Goal: Task Accomplishment & Management: Manage account settings

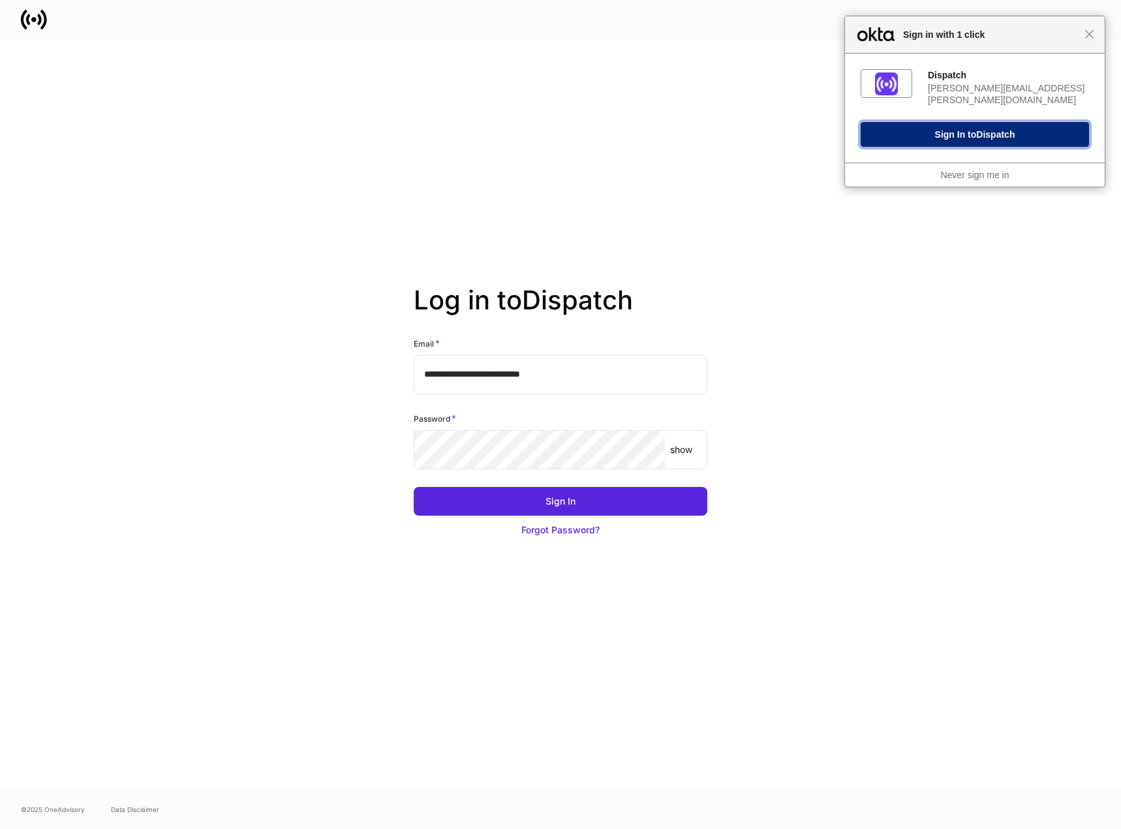
click at [978, 129] on span "Dispatch" at bounding box center [995, 134] width 39 height 10
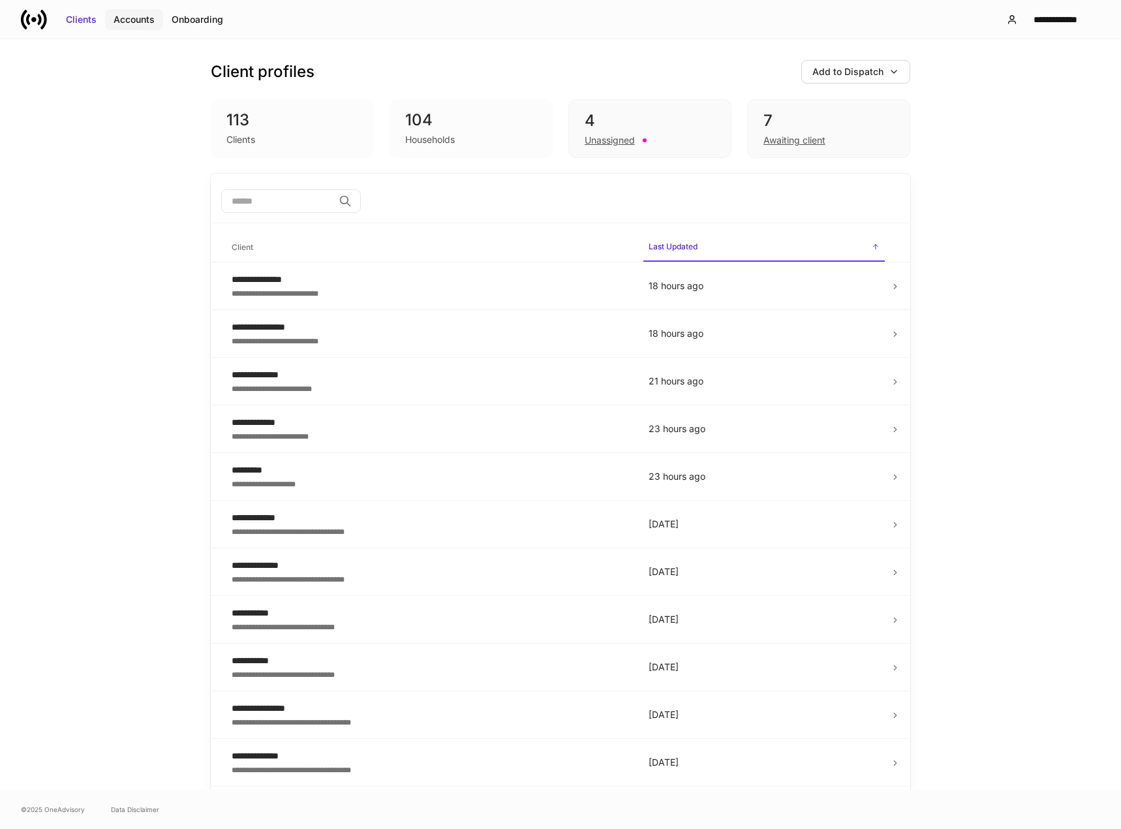
click at [137, 25] on div "Accounts" at bounding box center [134, 19] width 41 height 13
click at [597, 134] on div "Unassigned" at bounding box center [610, 140] width 50 height 13
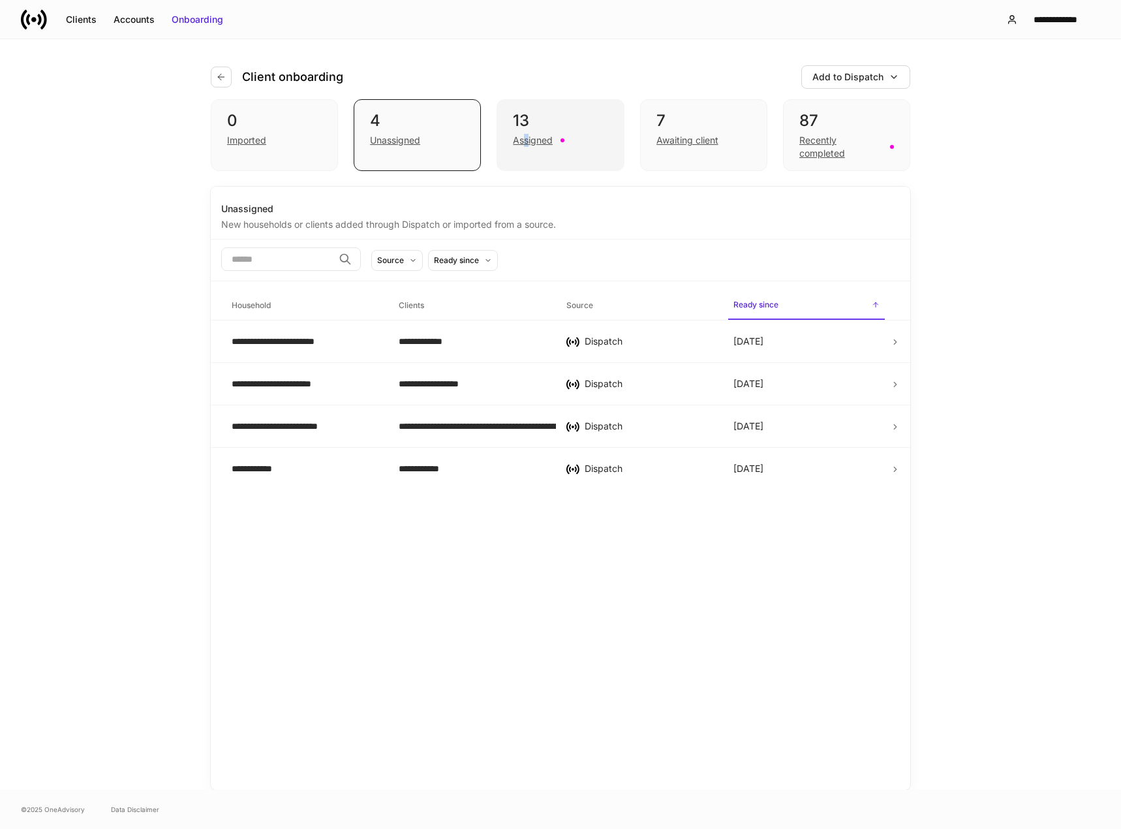
click at [526, 134] on div "Assigned" at bounding box center [560, 139] width 95 height 16
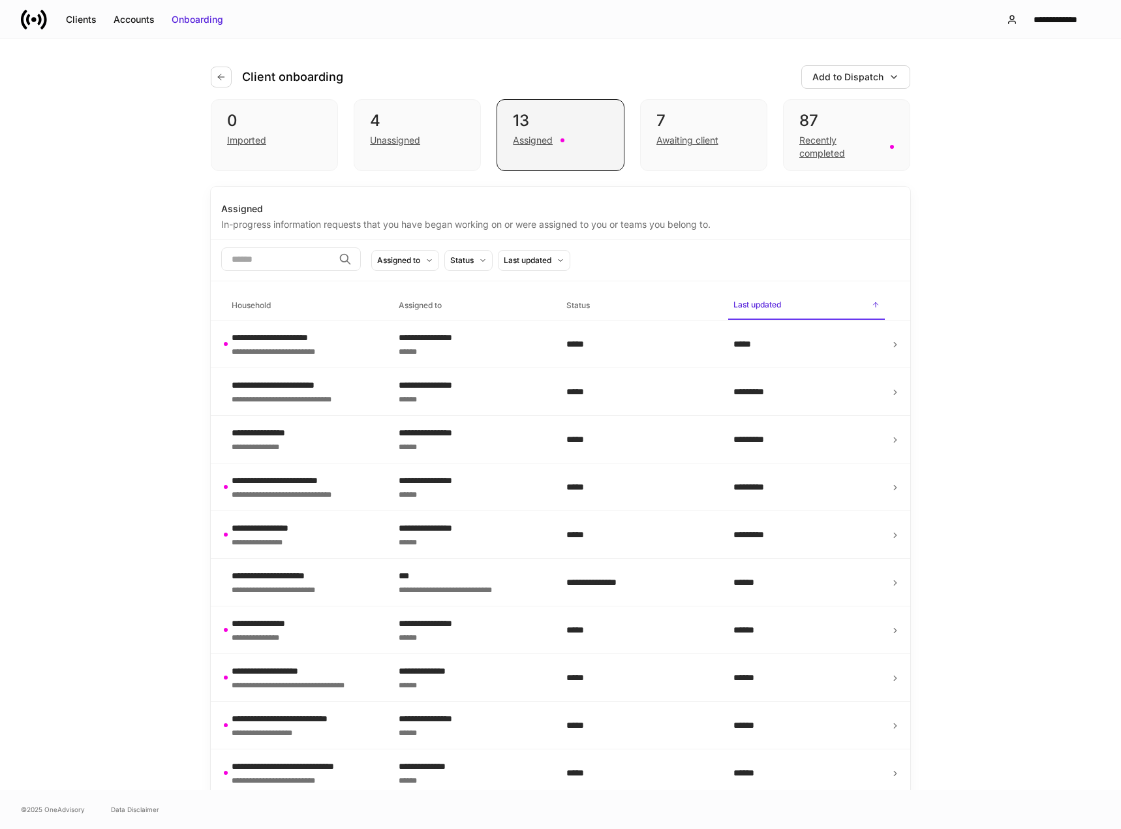
click at [508, 149] on div "13 Assigned" at bounding box center [560, 135] width 127 height 72
click at [692, 138] on div "Awaiting client" at bounding box center [688, 140] width 62 height 13
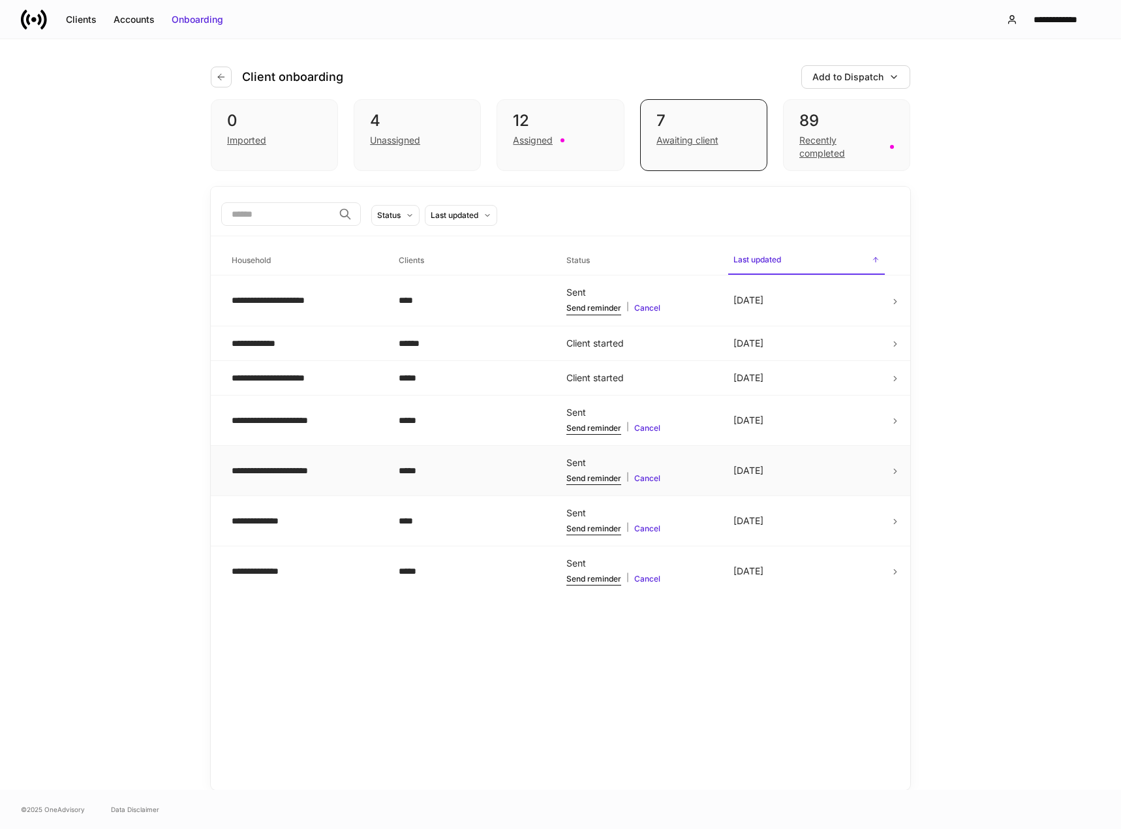
click at [309, 468] on div "**********" at bounding box center [305, 470] width 146 height 13
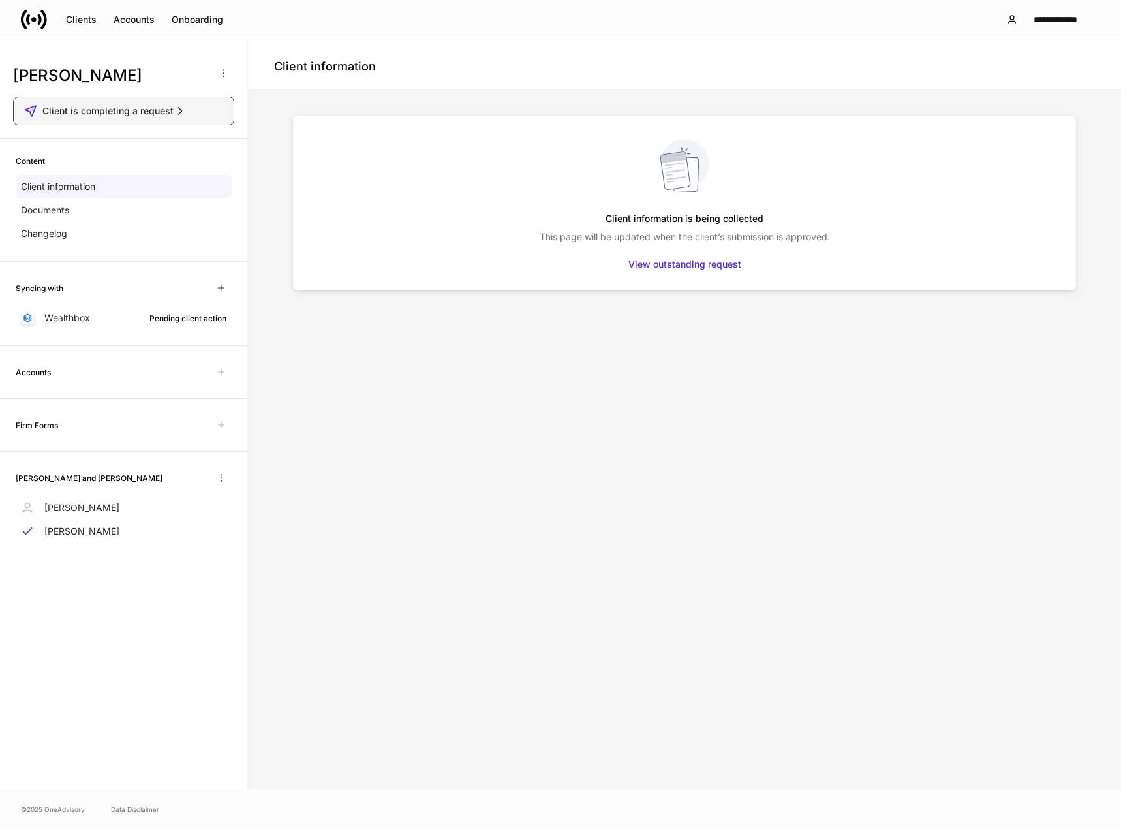
click at [80, 113] on span "Client is completing a request" at bounding box center [107, 110] width 131 height 13
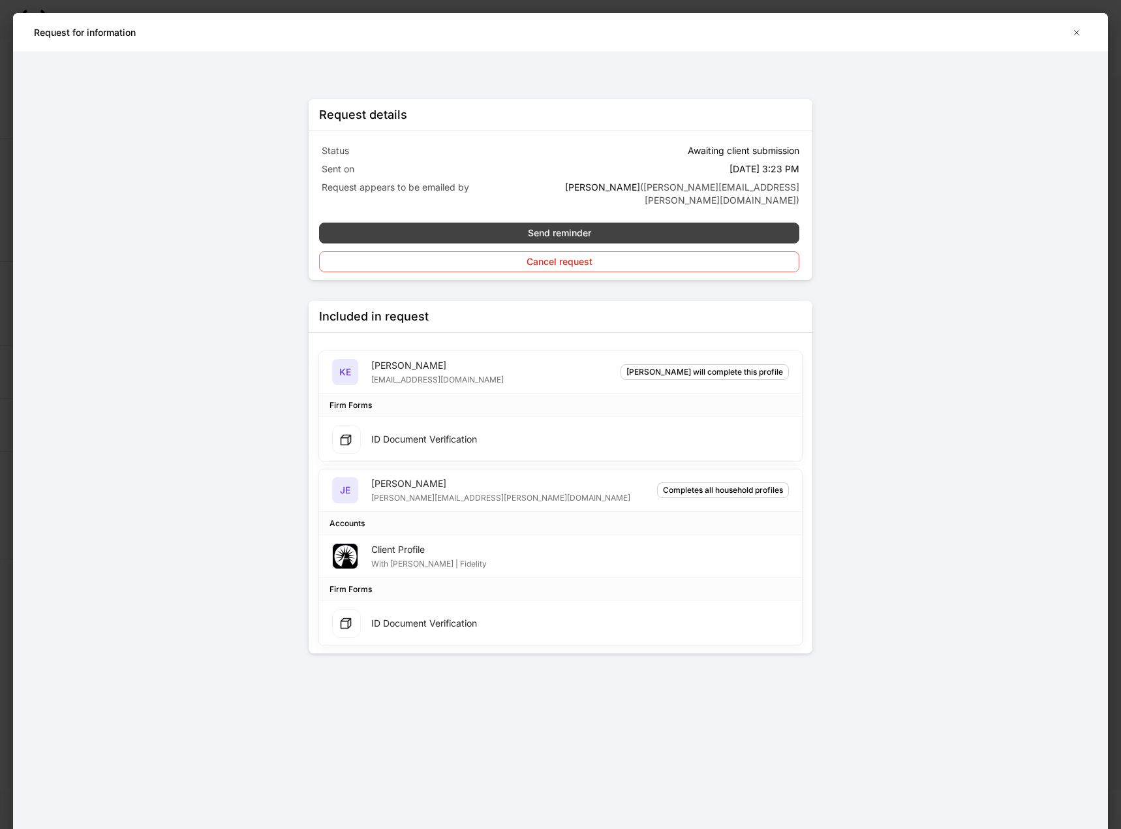
click at [552, 226] on div "Send reminder" at bounding box center [559, 232] width 63 height 13
